Goal: Check status: Check status

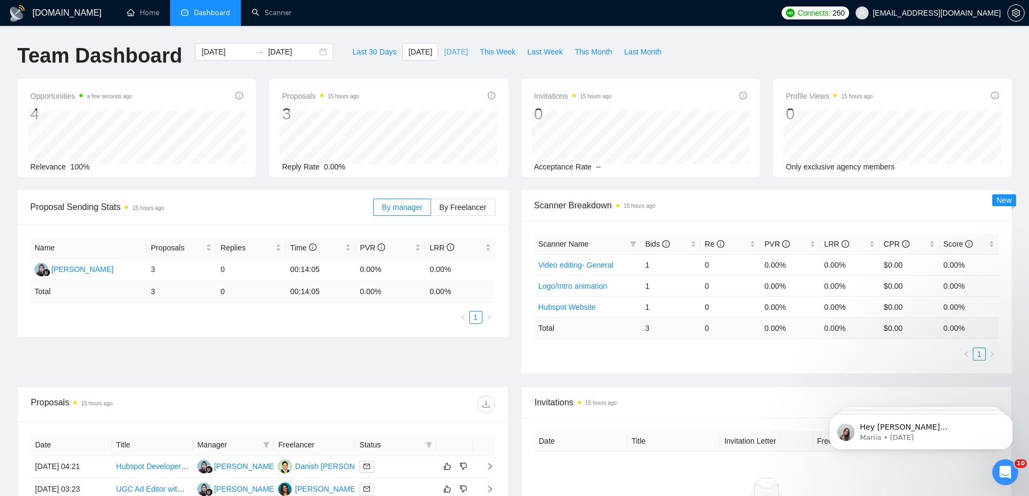
click at [444, 53] on span "[DATE]" at bounding box center [456, 52] width 24 height 12
type input "2025-09-25"
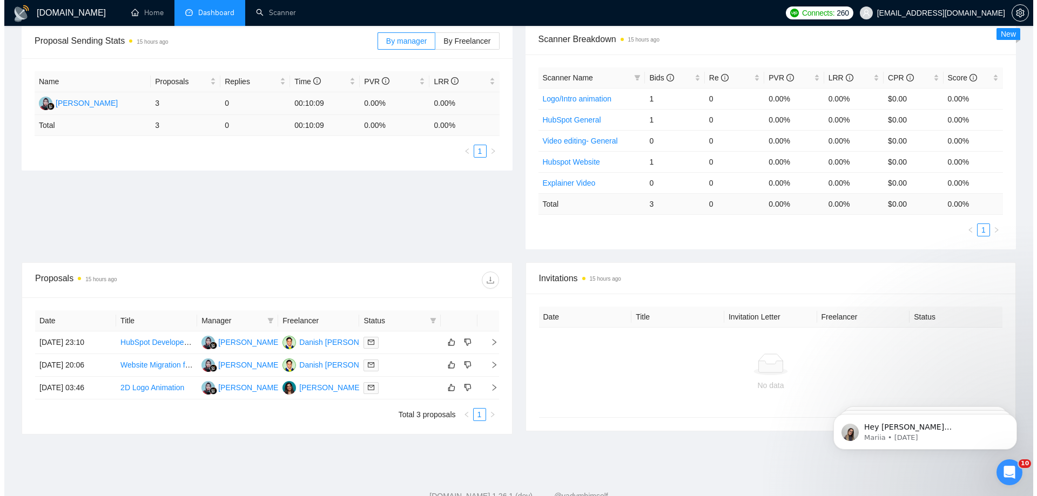
scroll to position [147, 0]
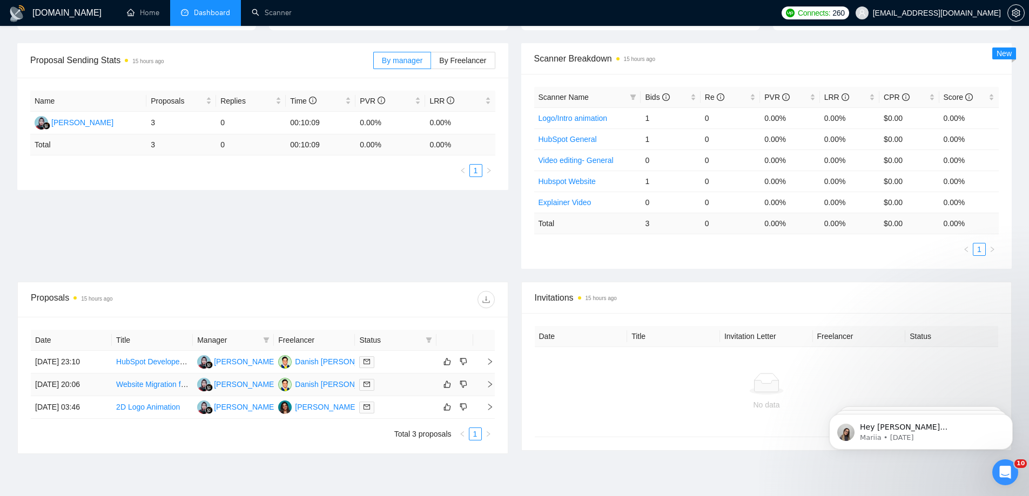
click at [77, 379] on td "25 Sep, 2025 20:06" at bounding box center [71, 385] width 81 height 23
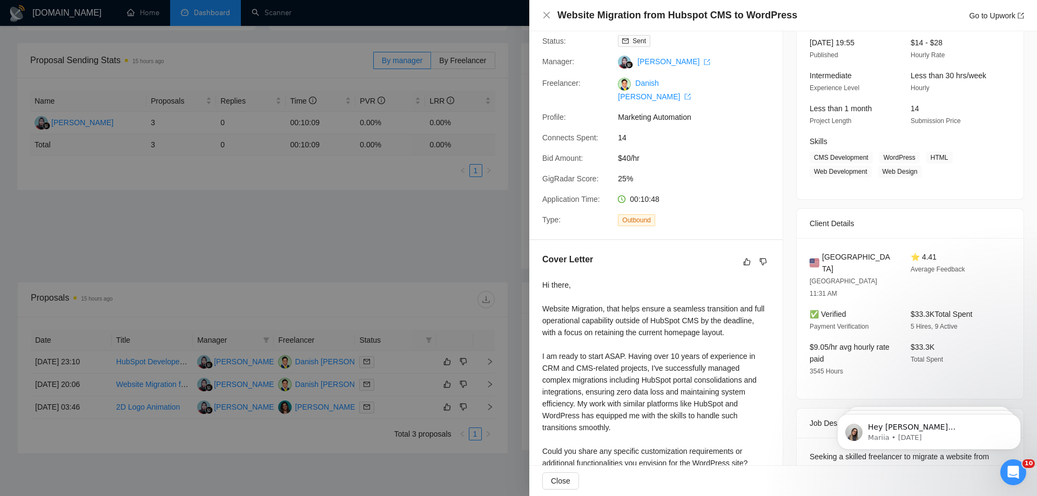
scroll to position [146, 0]
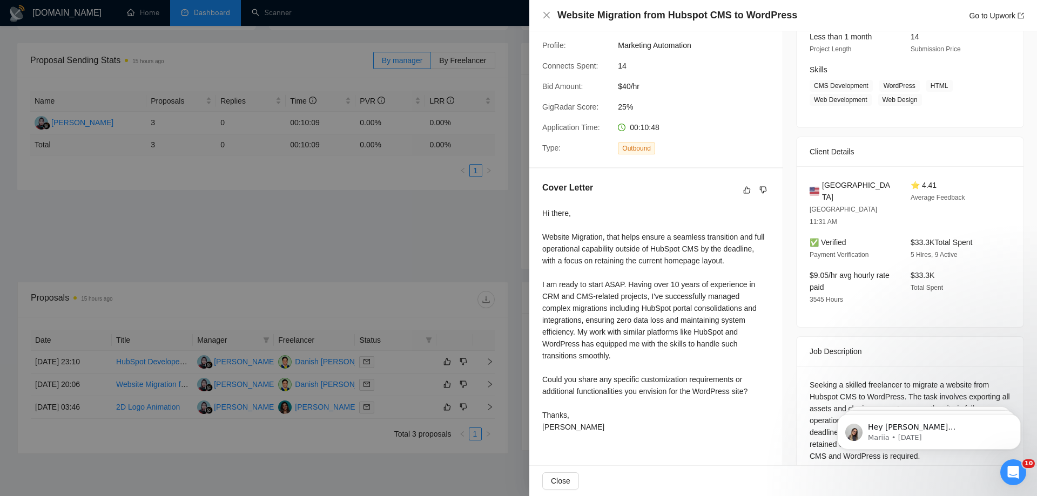
click at [216, 268] on div at bounding box center [518, 248] width 1037 height 496
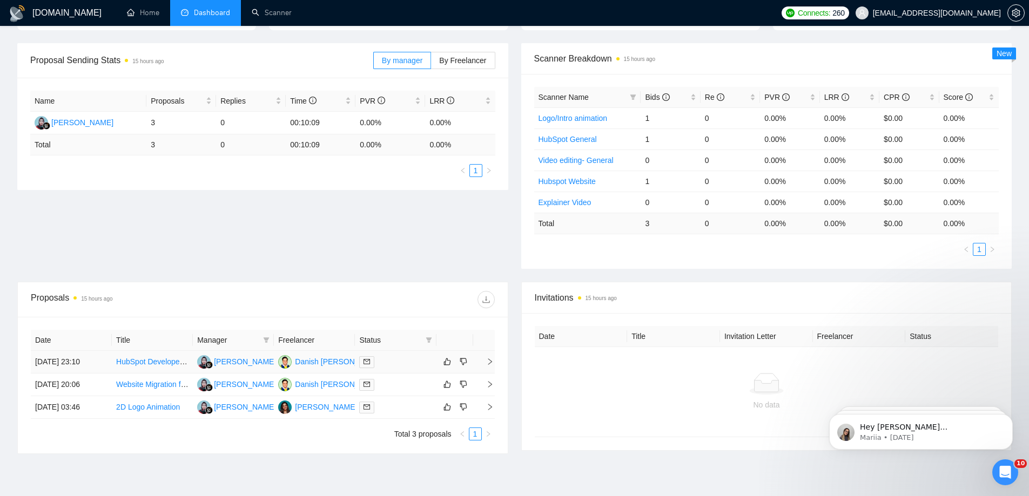
click at [95, 359] on td "25 Sep, 2025 23:10" at bounding box center [71, 362] width 81 height 23
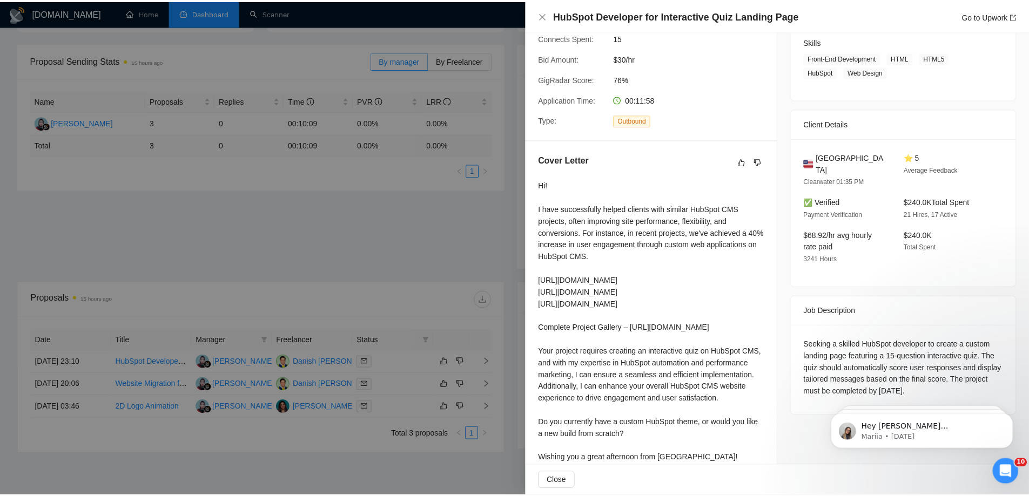
scroll to position [190, 0]
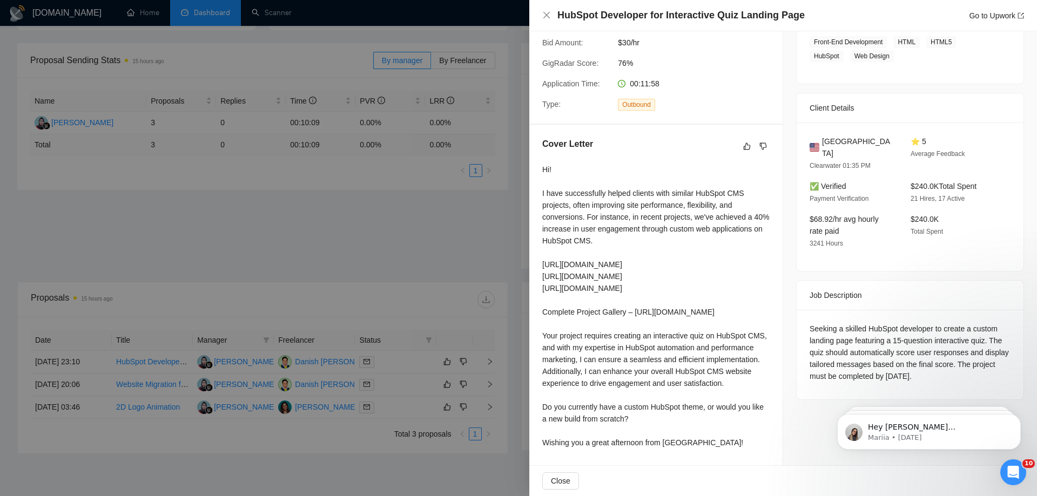
click at [261, 245] on div at bounding box center [518, 248] width 1037 height 496
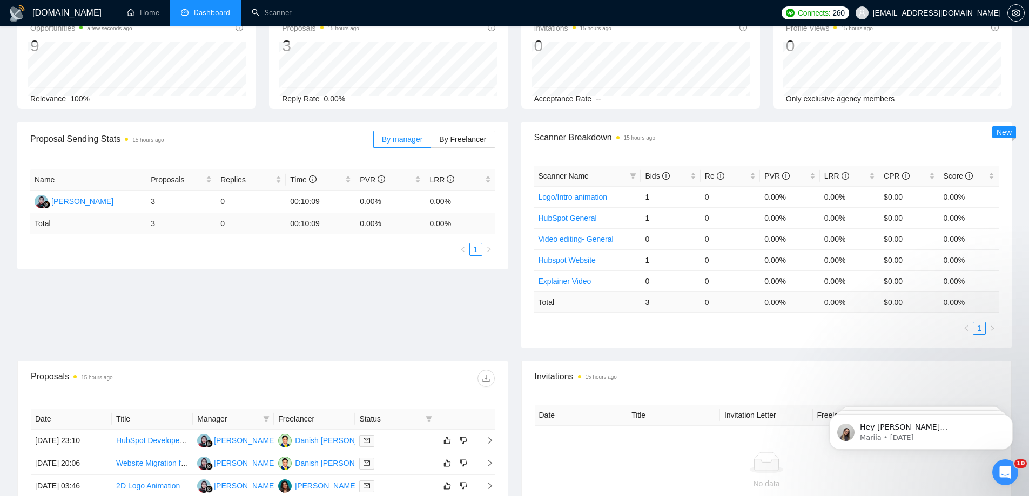
scroll to position [0, 0]
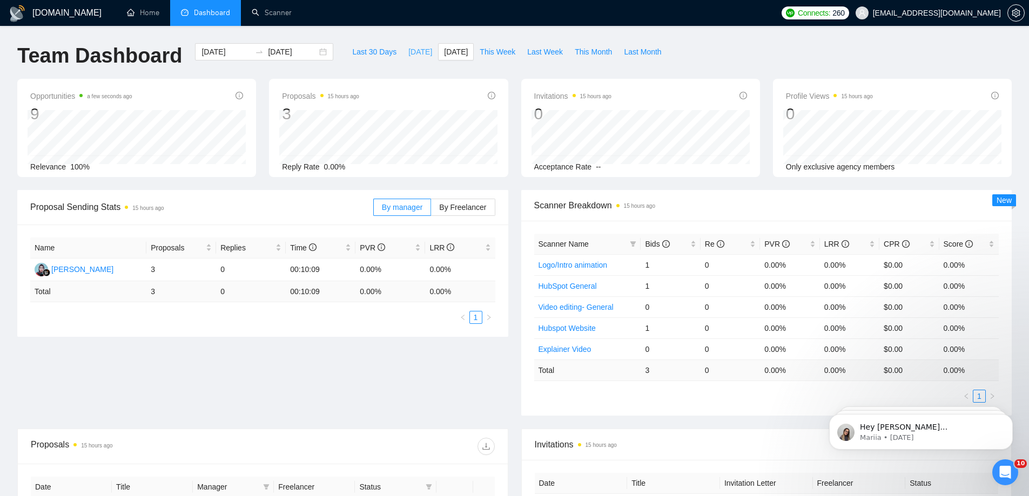
click at [408, 51] on span "[DATE]" at bounding box center [420, 52] width 24 height 12
type input "[DATE]"
